Goal: Task Accomplishment & Management: Manage account settings

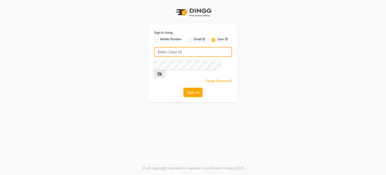
type input "shanuzz"
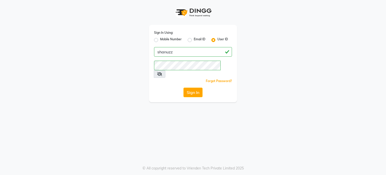
click at [160, 39] on label "Mobile Number" at bounding box center [171, 40] width 22 height 6
click at [160, 39] on input "Mobile Number" at bounding box center [161, 38] width 3 height 3
radio input "true"
radio input "false"
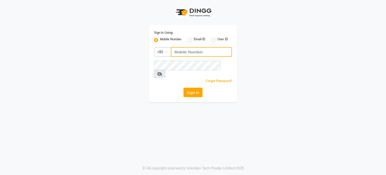
click at [188, 51] on input "Username" at bounding box center [201, 52] width 61 height 10
type input "8118811818"
drag, startPoint x: 168, startPoint y: 80, endPoint x: 192, endPoint y: 85, distance: 24.7
click at [192, 88] on div "Sign In" at bounding box center [193, 93] width 78 height 10
click at [192, 88] on button "Sign In" at bounding box center [193, 93] width 19 height 10
